Goal: Navigation & Orientation: Understand site structure

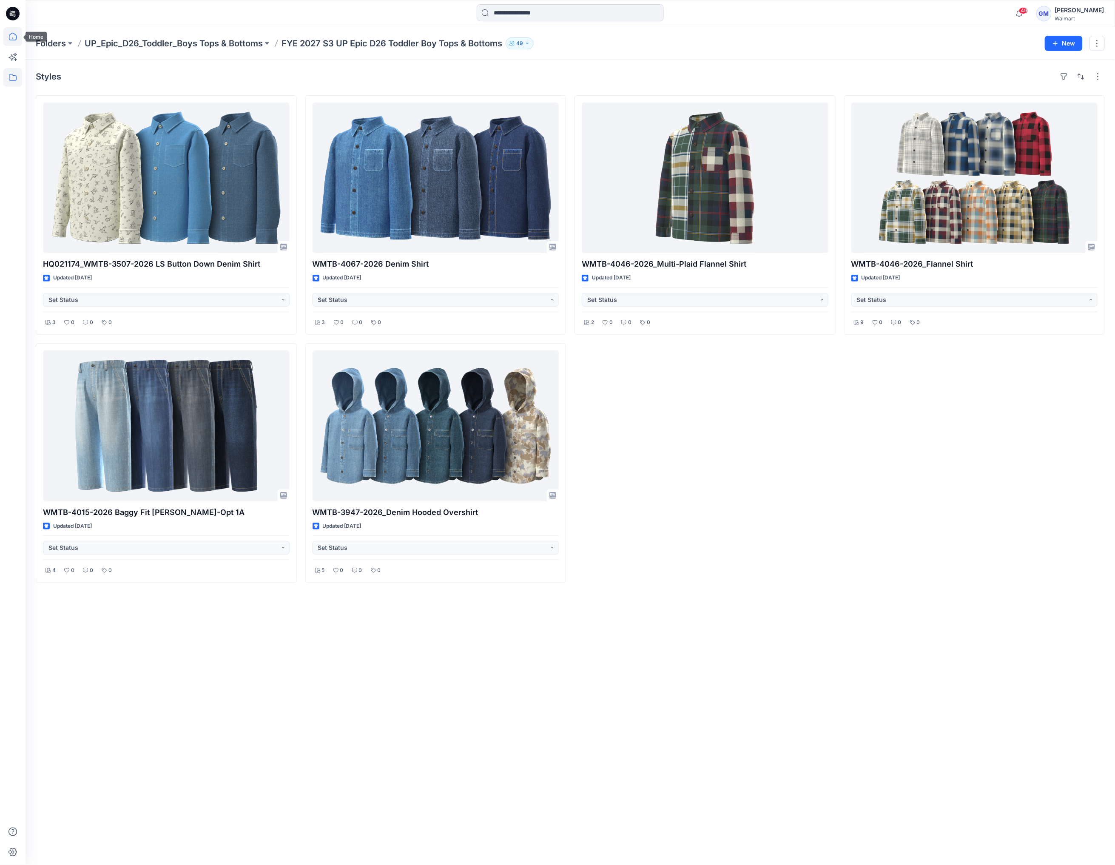
click at [12, 38] on icon at bounding box center [13, 37] width 8 height 8
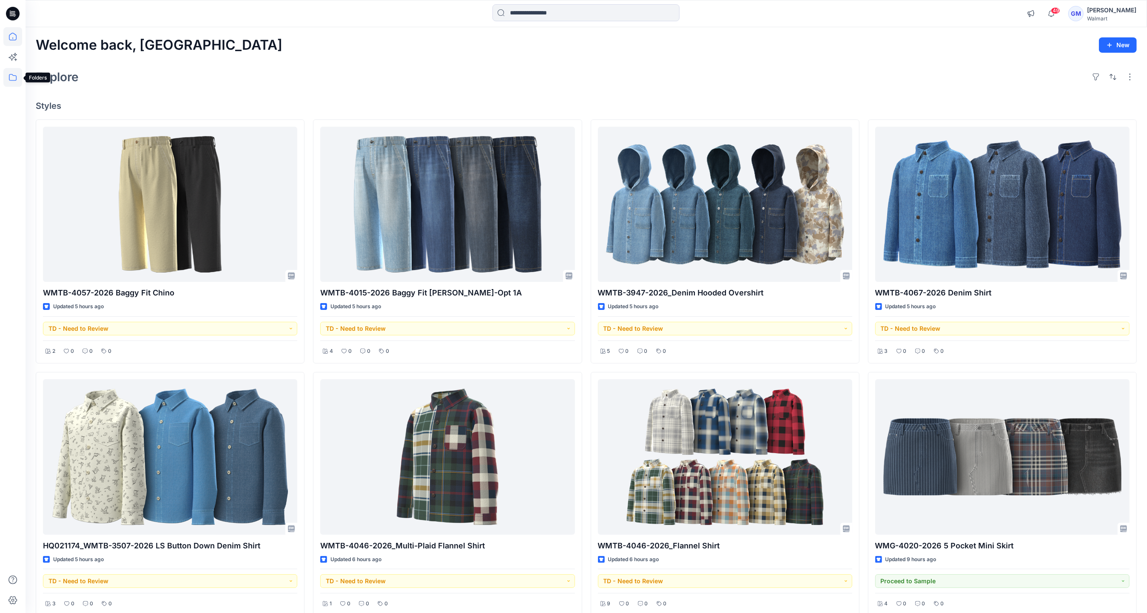
click at [9, 78] on icon at bounding box center [12, 77] width 19 height 19
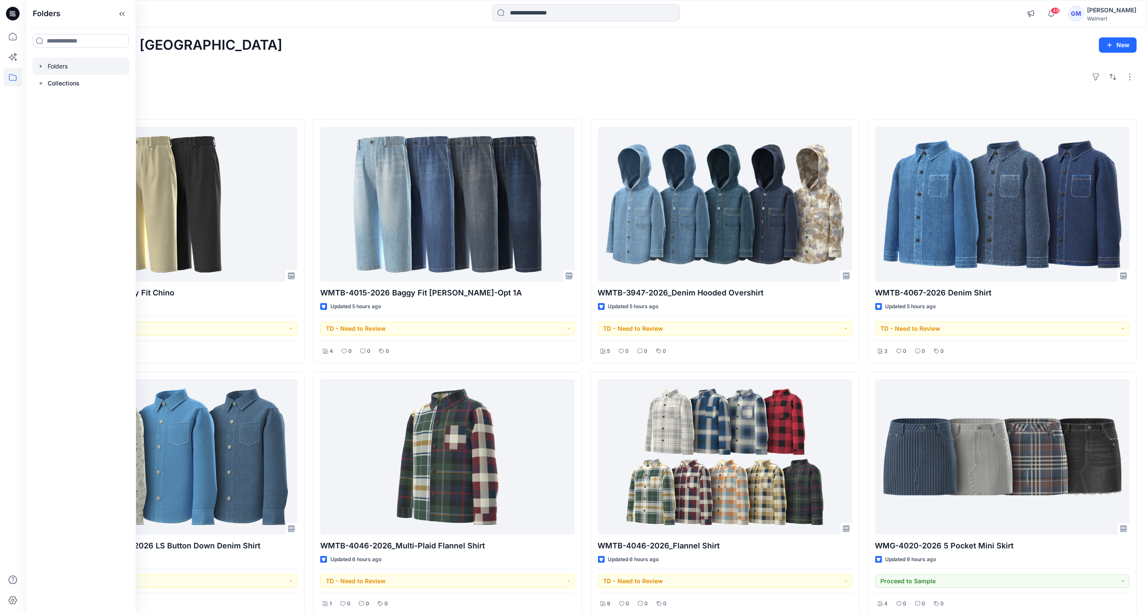
click at [60, 64] on div at bounding box center [80, 66] width 97 height 17
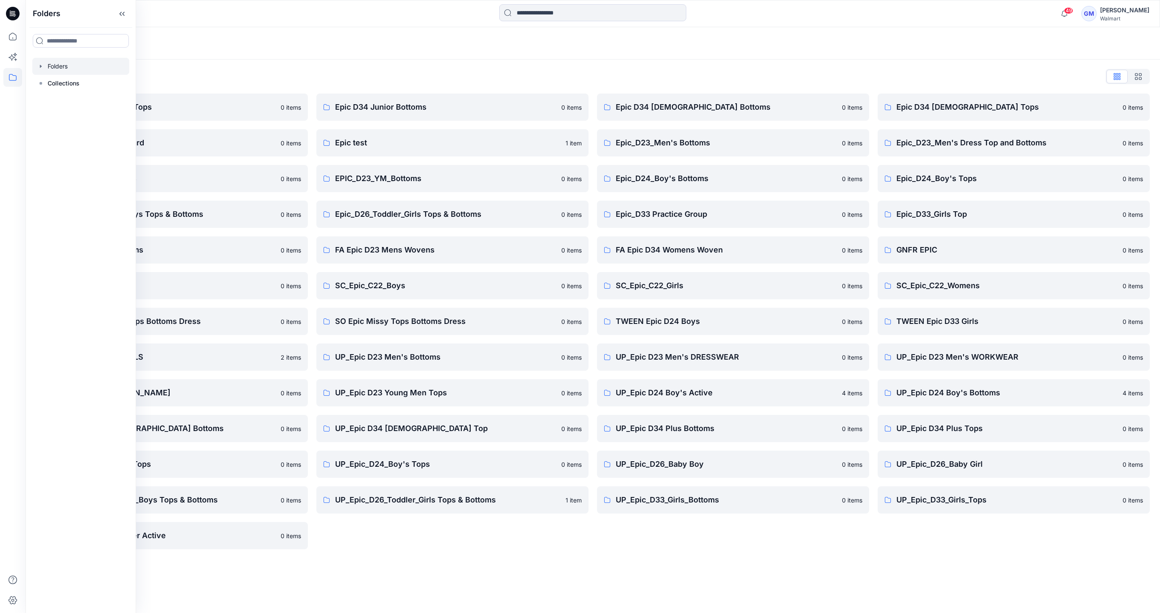
click at [633, 532] on div "Epic D34 [DEMOGRAPHIC_DATA] Bottoms 0 items Epic_D23_Men's Bottoms 0 items Epic…" at bounding box center [733, 322] width 272 height 456
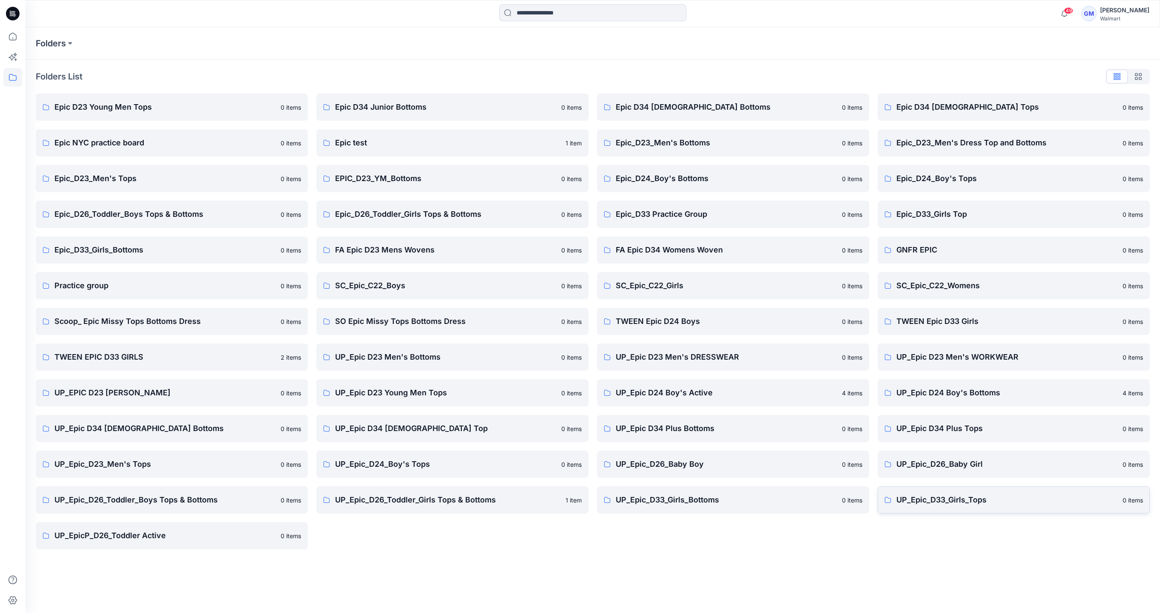
click at [935, 506] on link "UP_Epic_D33_Girls_Tops 0 items" at bounding box center [1014, 499] width 272 height 27
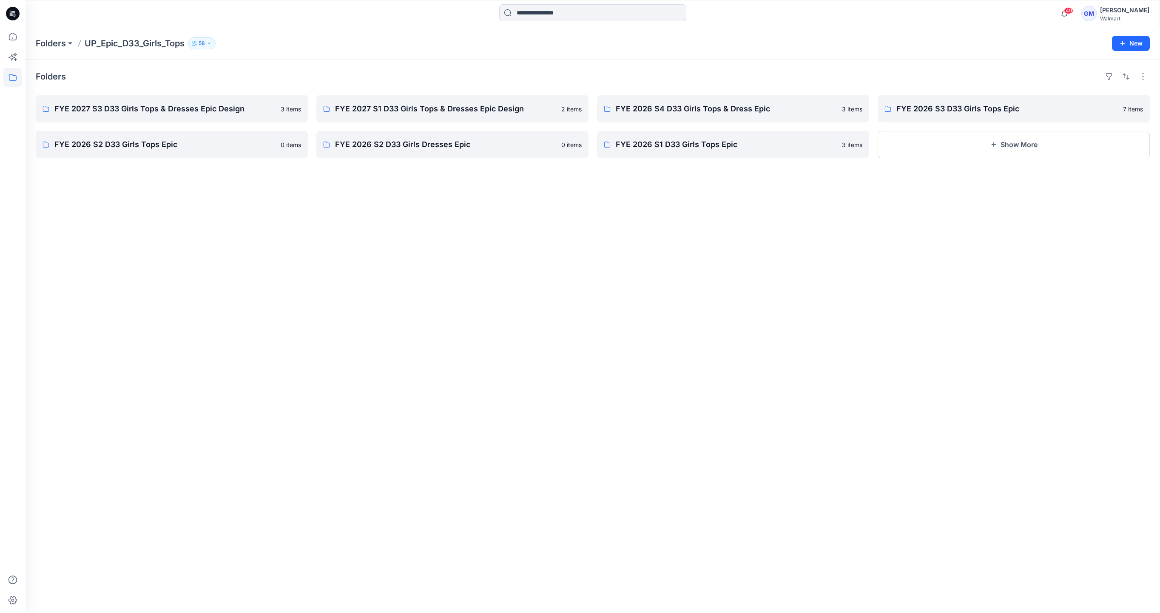
click at [375, 254] on div "Folders FYE 2027 S3 D33 Girls Tops & Dresses Epic Design 3 items FYE 2026 S2 D3…" at bounding box center [593, 337] width 1134 height 554
click at [178, 110] on p "FYE 2027 S3 D33 Girls Tops & Dresses Epic Design" at bounding box center [170, 109] width 233 height 12
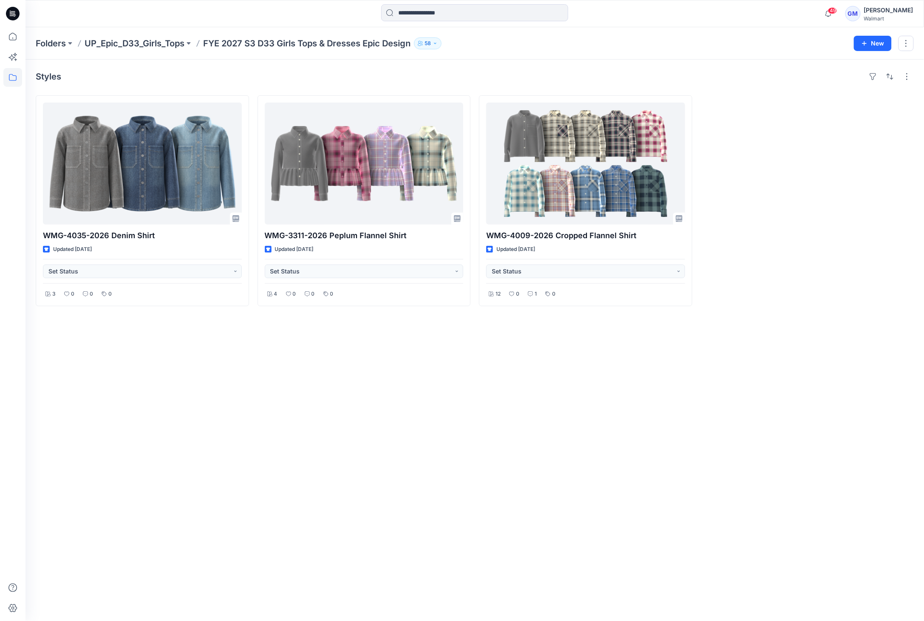
click at [401, 418] on div "Styles WMG-4035-2026 Denim Shirt Updated [DATE] Set Status 3 0 0 0 WMG-3311-202…" at bounding box center [475, 340] width 899 height 561
